Goal: Navigation & Orientation: Understand site structure

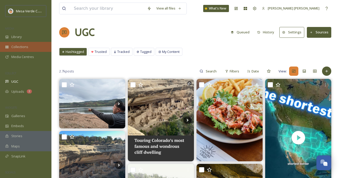
click at [21, 47] on span "Collections" at bounding box center [19, 46] width 17 height 5
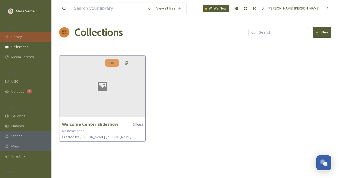
click at [25, 37] on div "Library" at bounding box center [25, 37] width 51 height 10
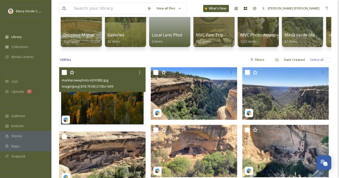
scroll to position [70, 0]
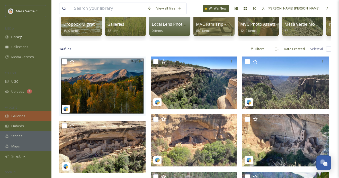
click at [26, 114] on div "Galleries" at bounding box center [25, 116] width 51 height 10
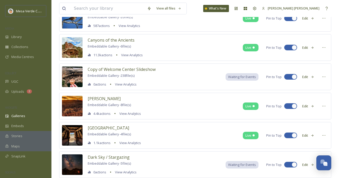
scroll to position [114, 0]
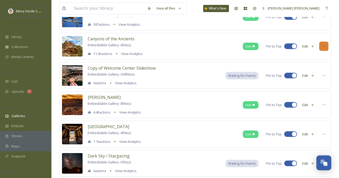
click at [322, 47] on icon at bounding box center [324, 46] width 4 height 4
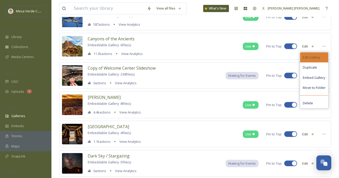
click at [316, 55] on span "Edit Gallery" at bounding box center [311, 57] width 17 height 5
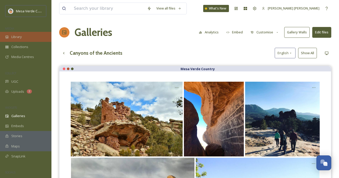
click at [14, 36] on span "Library" at bounding box center [16, 36] width 10 height 5
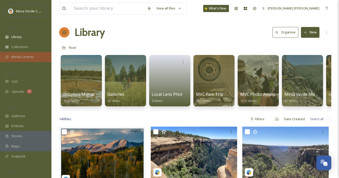
click at [24, 59] on span "Media Centres" at bounding box center [22, 57] width 23 height 5
